Goal: Information Seeking & Learning: Understand process/instructions

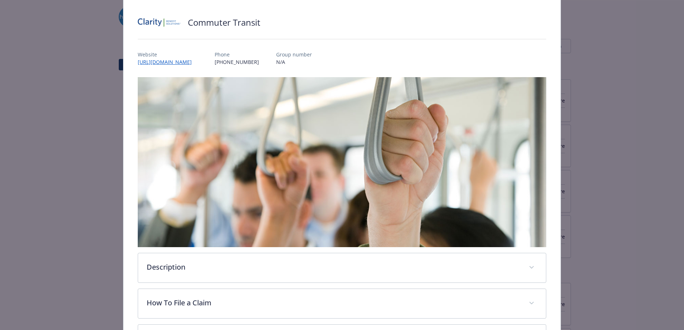
scroll to position [44, 0]
click at [180, 63] on link "[URL][DOMAIN_NAME]" at bounding box center [168, 62] width 61 height 8
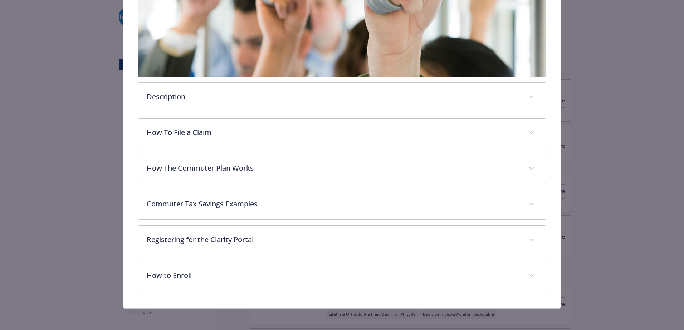
scroll to position [214, 0]
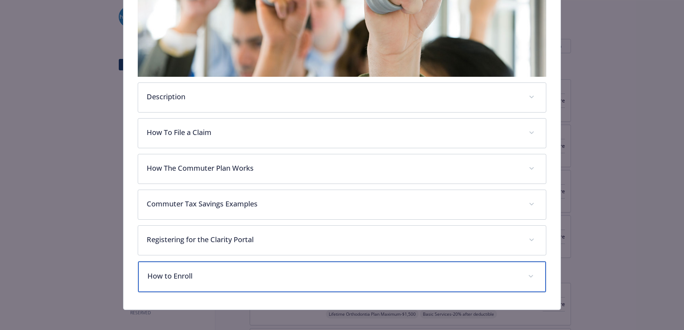
click at [212, 266] on div "How to Enroll" at bounding box center [342, 277] width 408 height 31
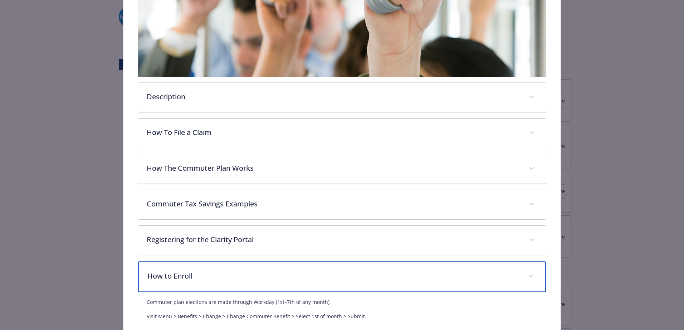
scroll to position [264, 0]
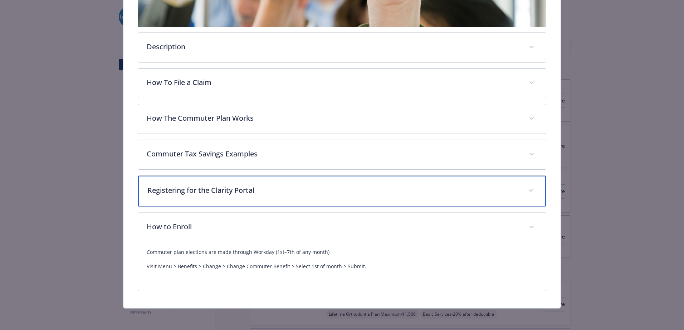
click at [249, 203] on div "Registering for the Clarity Portal" at bounding box center [342, 191] width 408 height 31
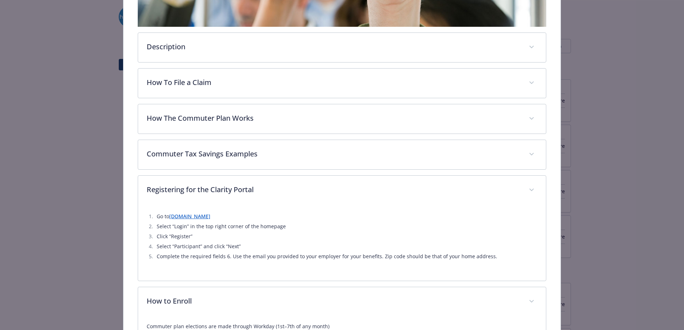
drag, startPoint x: 126, startPoint y: 59, endPoint x: 126, endPoint y: 47, distance: 12.2
click at [126, 53] on div "Commuter Transit Website [URL][DOMAIN_NAME] Phone [PHONE_NUMBER] Group number N…" at bounding box center [341, 78] width 437 height 609
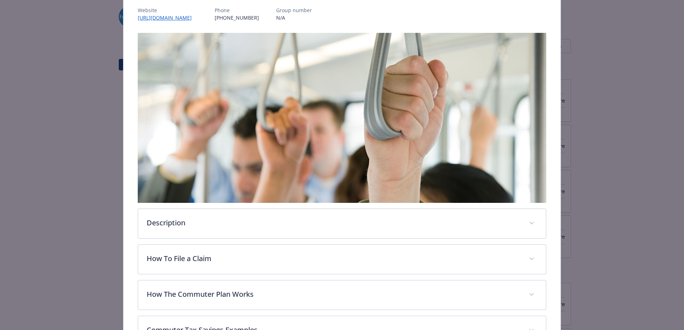
scroll to position [90, 0]
